Goal: Task Accomplishment & Management: Manage account settings

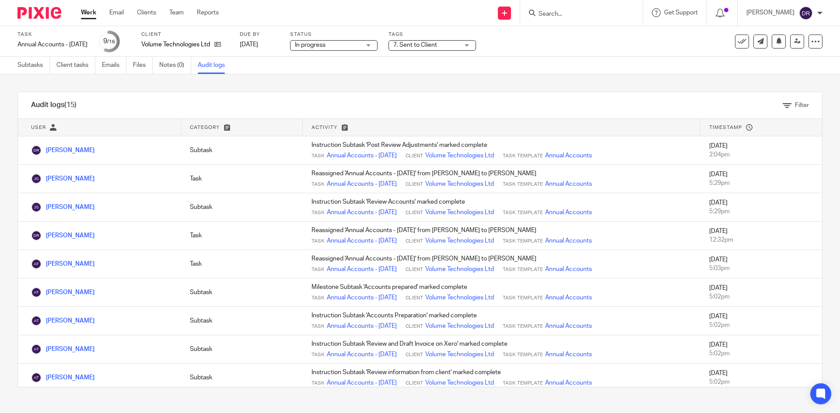
click at [36, 14] on img at bounding box center [39, 13] width 44 height 12
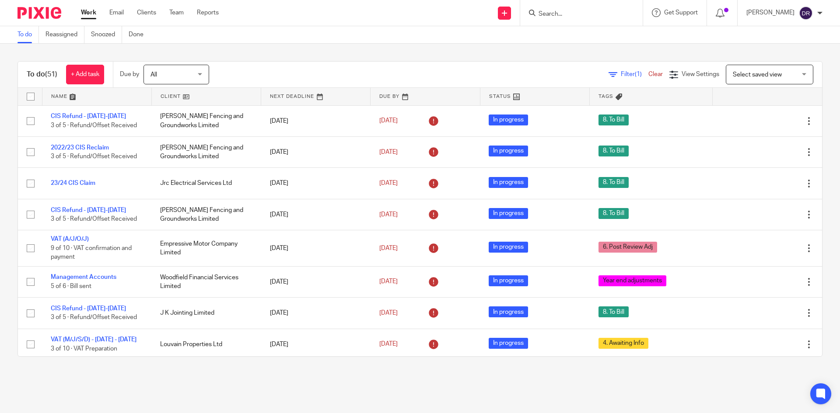
click at [62, 95] on link at bounding box center [96, 96] width 109 height 17
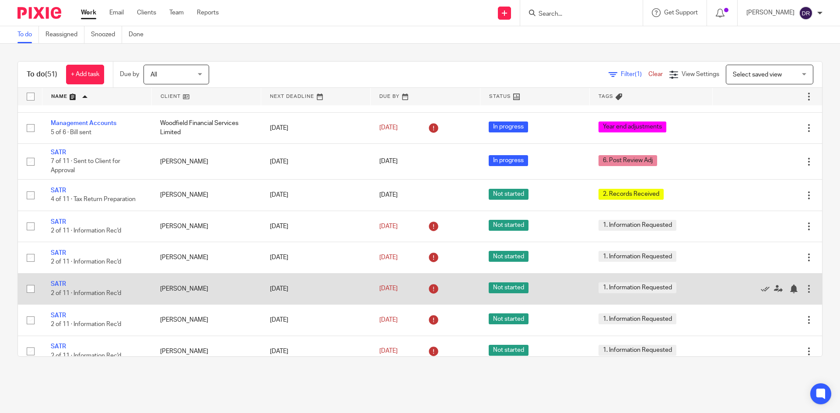
scroll to position [807, 0]
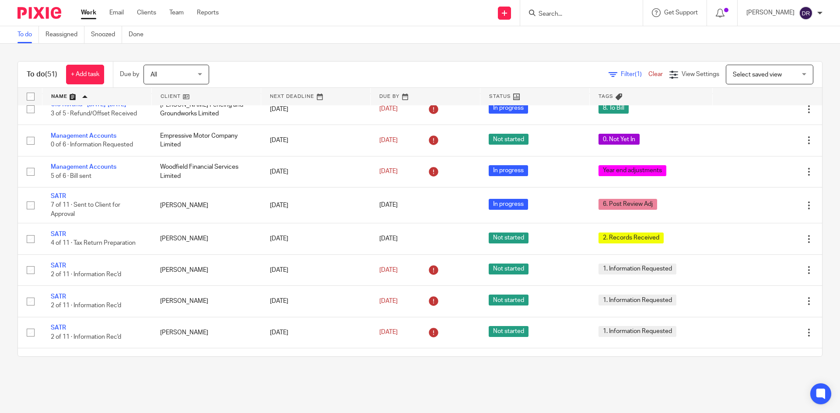
drag, startPoint x: 36, startPoint y: 13, endPoint x: 56, endPoint y: 3, distance: 21.9
click at [36, 13] on img at bounding box center [39, 13] width 44 height 12
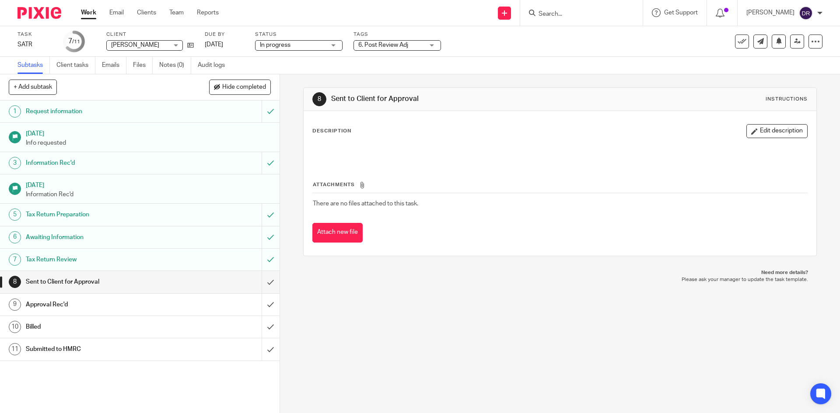
click at [394, 41] on span "6. Post Review Adj" at bounding box center [391, 45] width 66 height 9
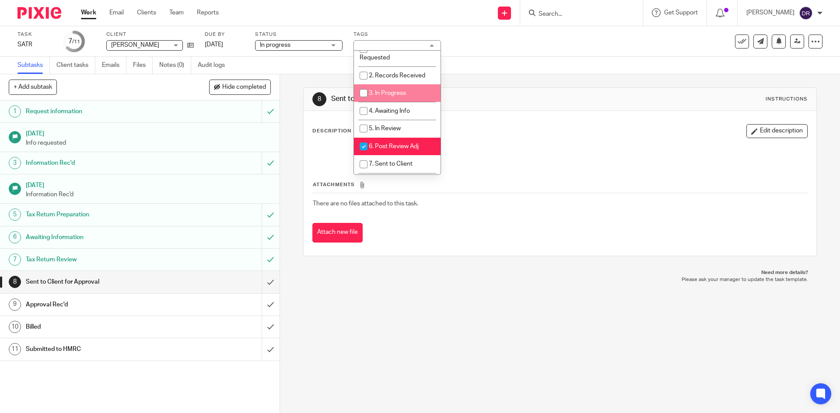
scroll to position [44, 0]
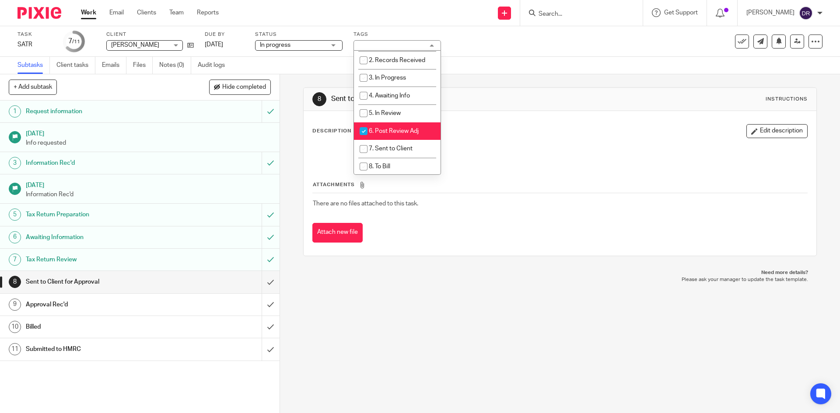
click at [401, 130] on span "6. Post Review Adj" at bounding box center [394, 131] width 50 height 6
checkbox input "false"
click at [406, 147] on span "7. Sent to Client" at bounding box center [391, 149] width 44 height 6
checkbox input "true"
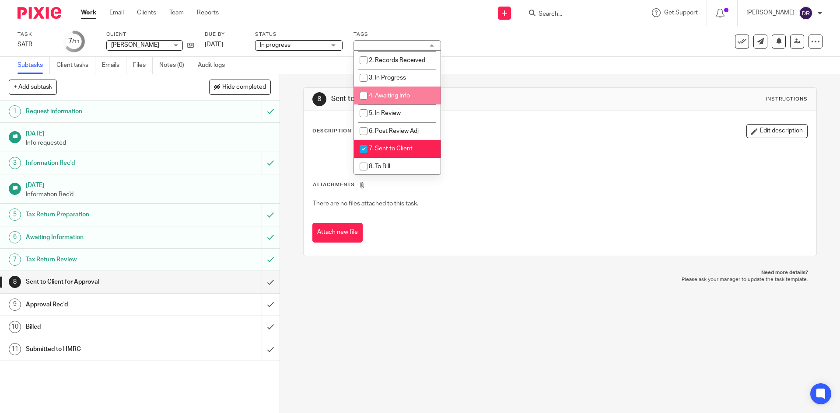
click at [335, 42] on div "In progress In progress" at bounding box center [298, 45] width 87 height 10
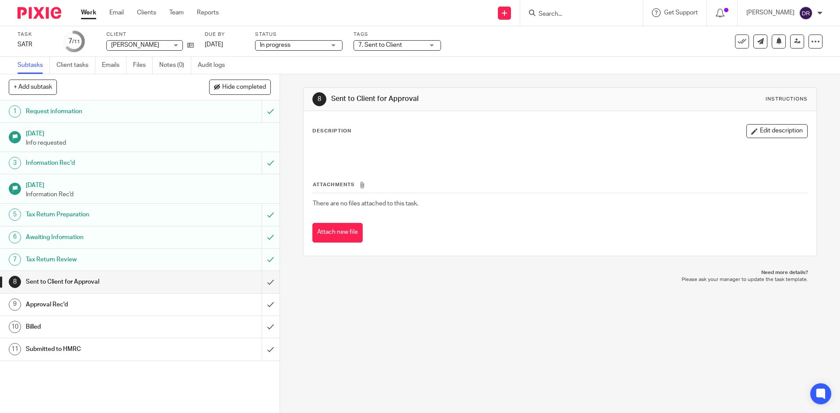
click at [441, 310] on div "8 Sent to Client for Approval Instructions Description Edit description Attachm…" at bounding box center [560, 243] width 560 height 339
click at [263, 288] on input "submit" at bounding box center [139, 282] width 279 height 22
click at [403, 51] on div "Tags 6. Post Review Adj 0. Not Yet In 1. Information Requested 2. Records Recei…" at bounding box center [396, 41] width 87 height 21
click at [404, 43] on span "6. Post Review Adj" at bounding box center [383, 45] width 50 height 6
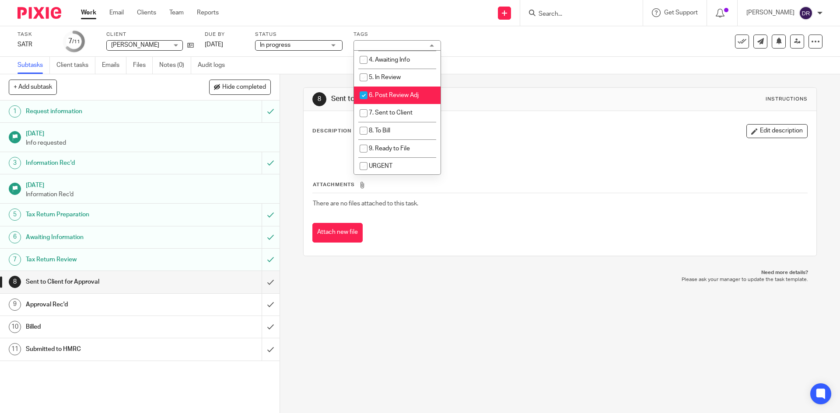
scroll to position [87, 0]
click at [409, 88] on span "6. Post Review Adj" at bounding box center [394, 87] width 50 height 6
checkbox input "false"
click at [408, 101] on li "7. Sent to Client" at bounding box center [397, 105] width 87 height 18
checkbox input "true"
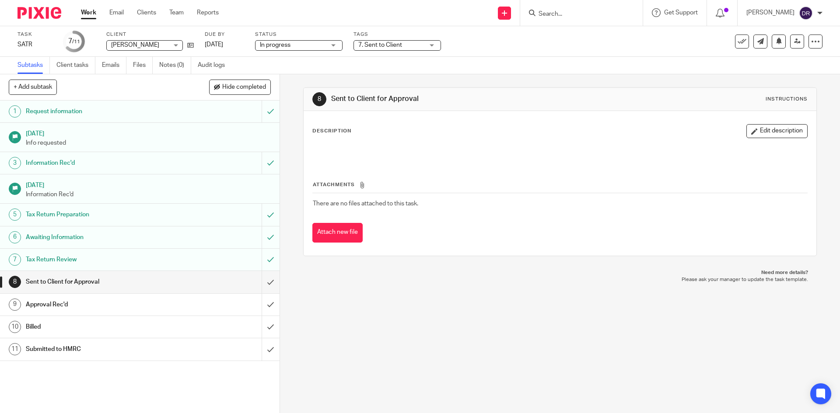
click at [417, 286] on div "8 Sent to Client for Approval Instructions Description Edit description Attachm…" at bounding box center [560, 243] width 560 height 339
click at [262, 282] on input "submit" at bounding box center [139, 282] width 279 height 22
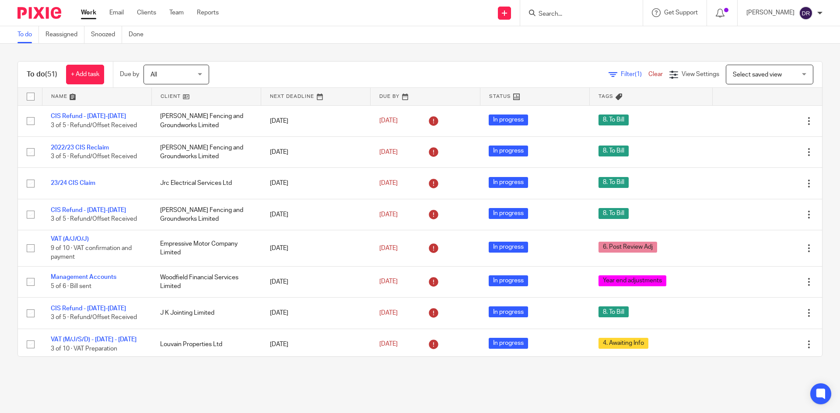
click at [37, 10] on img at bounding box center [39, 13] width 44 height 12
